Goal: Check status: Check status

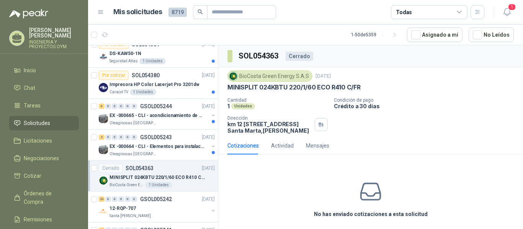
scroll to position [315, 0]
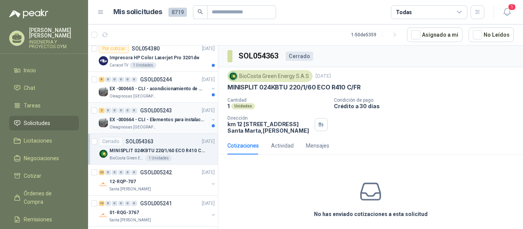
click at [130, 122] on p "EX -000664 - CLI - Elementos para instalacion de c" at bounding box center [156, 119] width 95 height 7
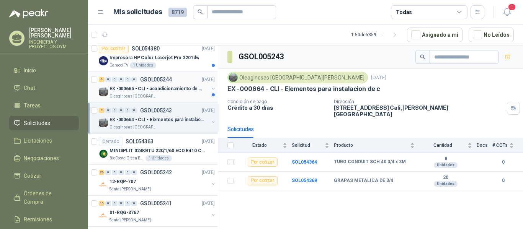
click at [154, 92] on p "EX -000665 - CLI - acondicionamiento de caja para" at bounding box center [156, 88] width 95 height 7
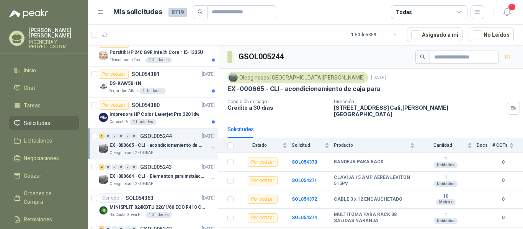
scroll to position [248, 0]
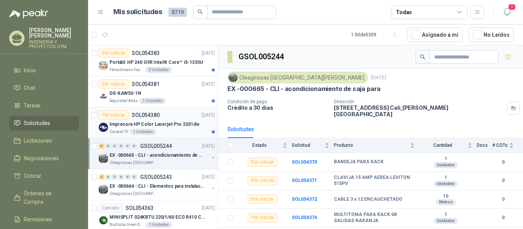
click at [171, 124] on p "Impresora HP Color Laserjet Pro 3201dw" at bounding box center [154, 124] width 90 height 7
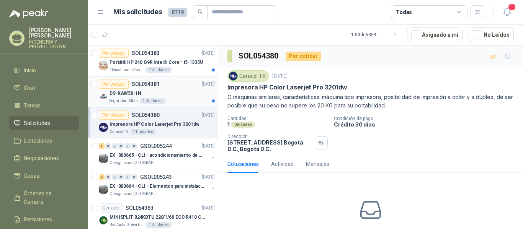
click at [169, 103] on div "Seguridad Atlas 1 Unidades" at bounding box center [161, 101] width 105 height 6
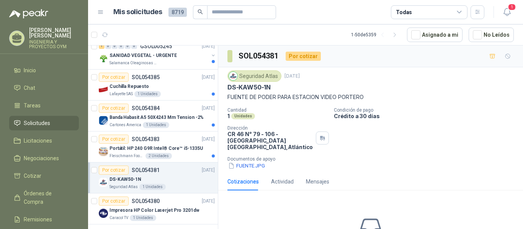
scroll to position [122, 0]
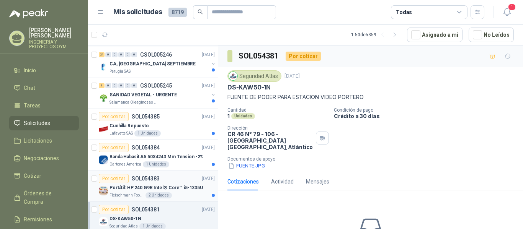
click at [173, 186] on p "Portátil: HP 240 G9R Intel® Core™ i5-1335U" at bounding box center [155, 187] width 93 height 7
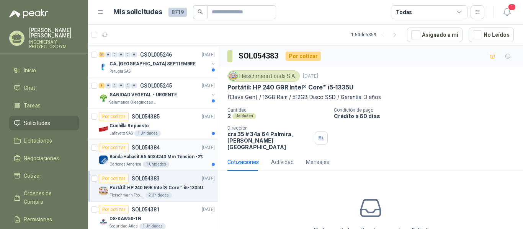
click at [164, 151] on div "Por cotizar SOL054384 [DATE]" at bounding box center [157, 147] width 116 height 9
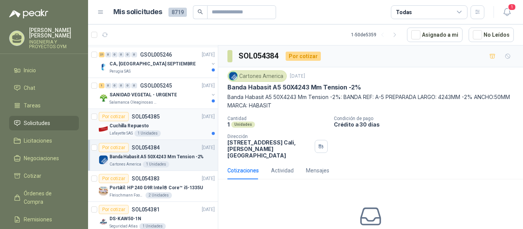
click at [150, 129] on div "Cuchilla Repuesto" at bounding box center [161, 125] width 105 height 9
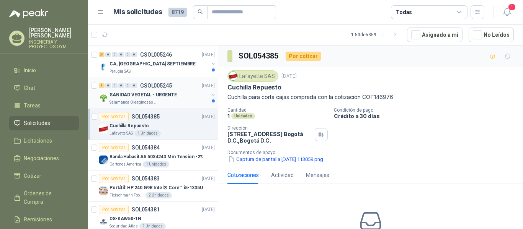
click at [150, 98] on p "SANIDAD VEGETAL - URGENTE" at bounding box center [142, 94] width 67 height 7
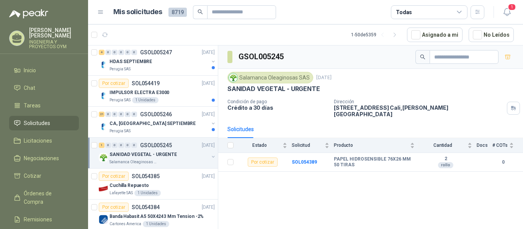
scroll to position [56, 0]
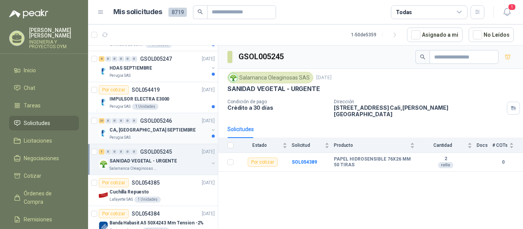
click at [150, 131] on p "CA, [GEOGRAPHIC_DATA] SEPTIEMBRE" at bounding box center [152, 130] width 86 height 7
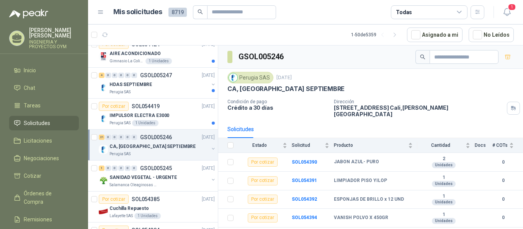
scroll to position [26, 0]
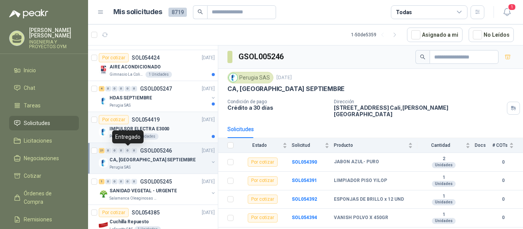
click at [135, 127] on p "IMPULSOR ELECTRA E3000" at bounding box center [139, 129] width 60 height 7
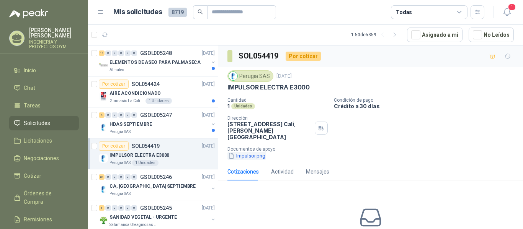
click at [237, 152] on button "Impulsor.png" at bounding box center [246, 156] width 39 height 8
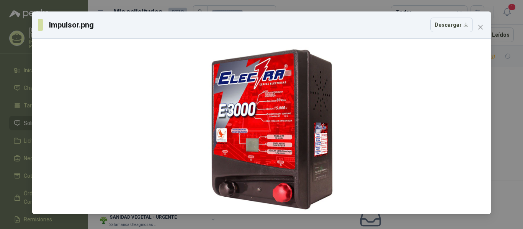
click at [487, 26] on div "Impulsor.png Descargar" at bounding box center [261, 24] width 459 height 27
click at [485, 26] on span "Close" at bounding box center [480, 27] width 12 height 6
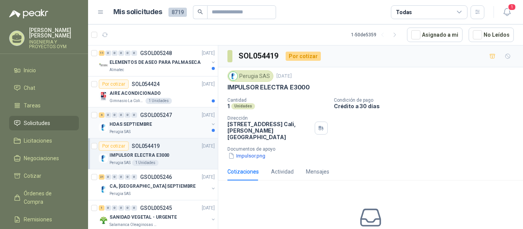
click at [126, 131] on p "Perugia SAS" at bounding box center [119, 132] width 21 height 6
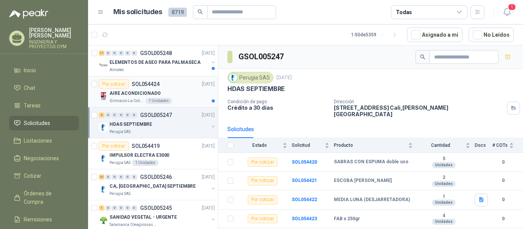
click at [129, 100] on p "Gimnasio La Colina" at bounding box center [126, 101] width 34 height 6
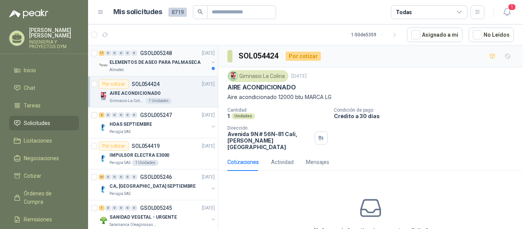
click at [122, 69] on p "Almatec" at bounding box center [116, 70] width 15 height 6
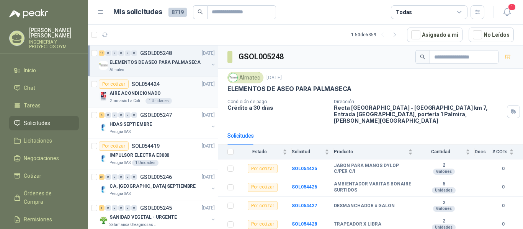
click at [120, 91] on p "AIRE ACONDICIONADO" at bounding box center [134, 93] width 51 height 7
